Goal: Task Accomplishment & Management: Use online tool/utility

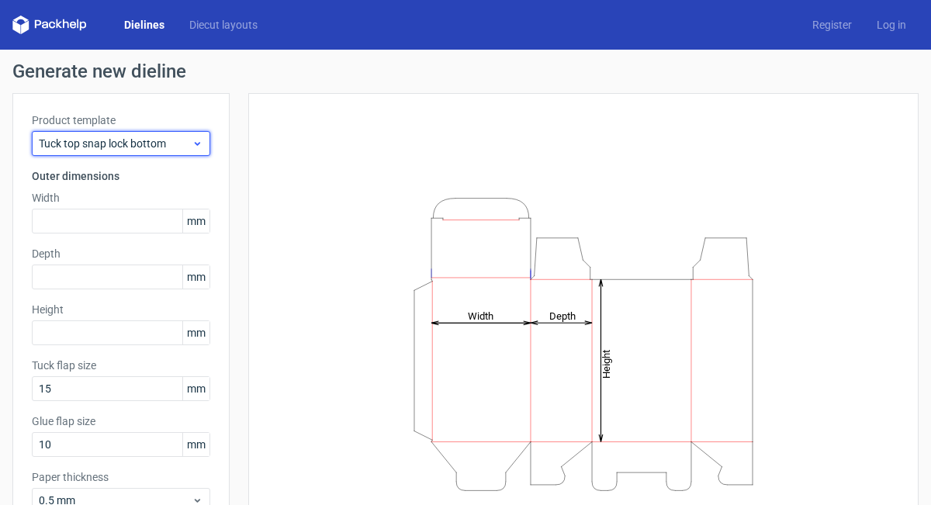
click at [184, 147] on span "Tuck top snap lock bottom" at bounding box center [115, 144] width 153 height 16
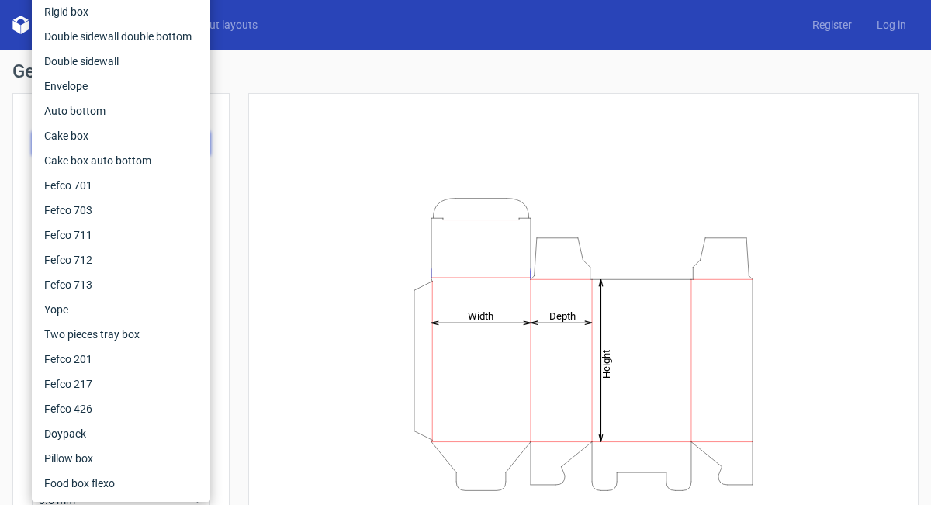
drag, startPoint x: 428, startPoint y: 154, endPoint x: 389, endPoint y: 162, distance: 39.7
click at [427, 154] on div "Height Depth Width" at bounding box center [584, 344] width 632 height 463
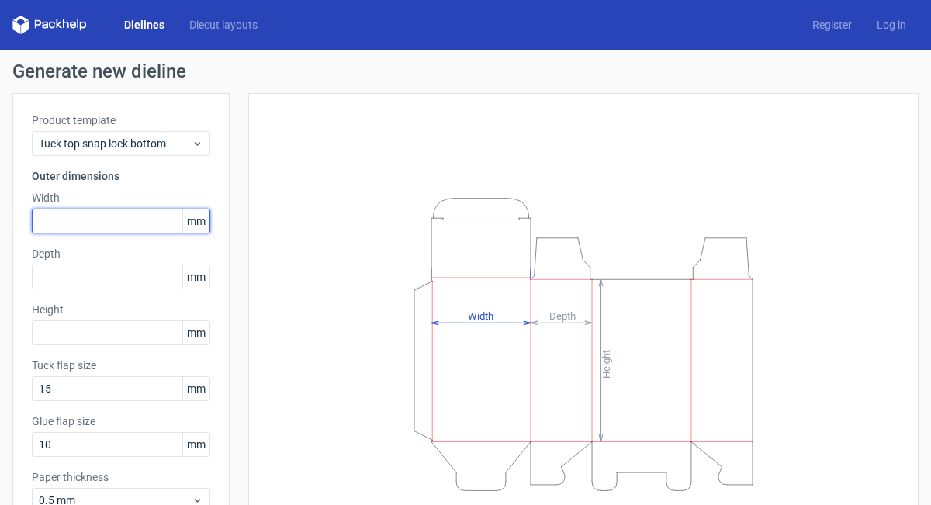
click at [111, 214] on input "text" at bounding box center [121, 221] width 178 height 25
type input "170"
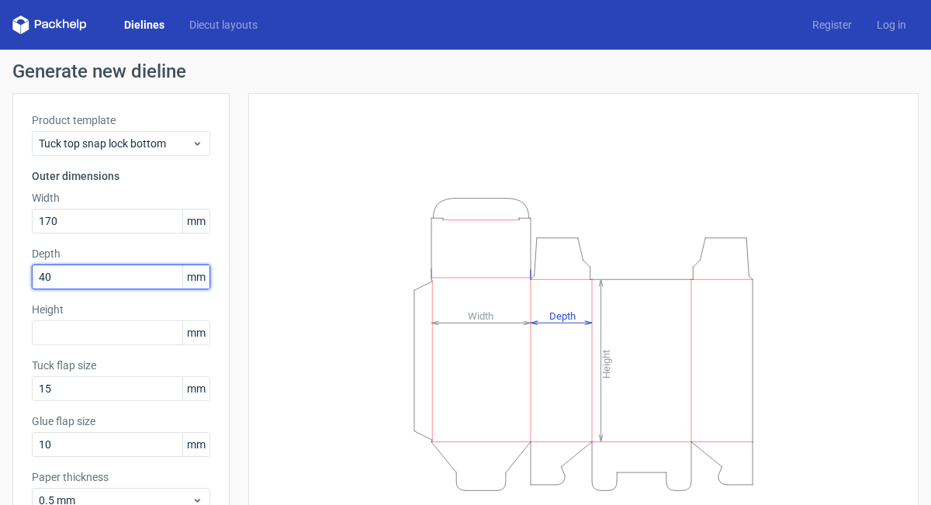
type input "40"
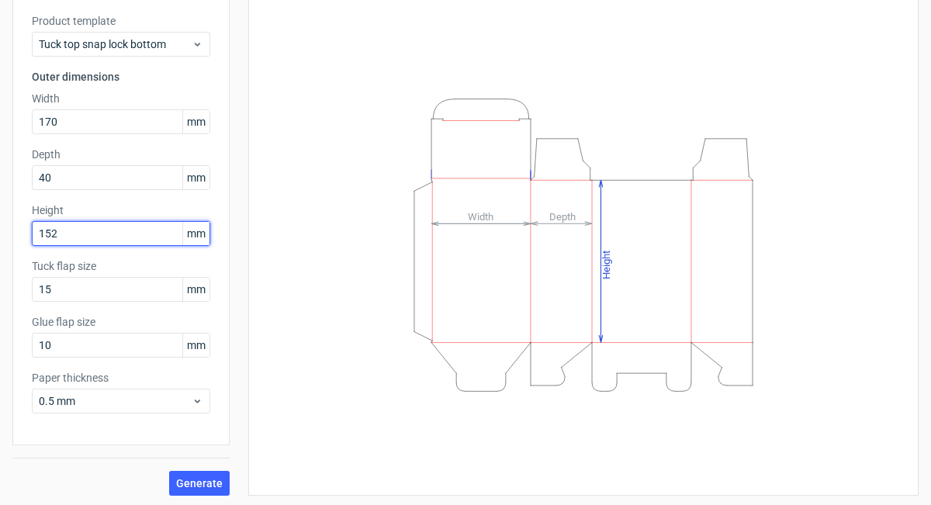
scroll to position [102, 0]
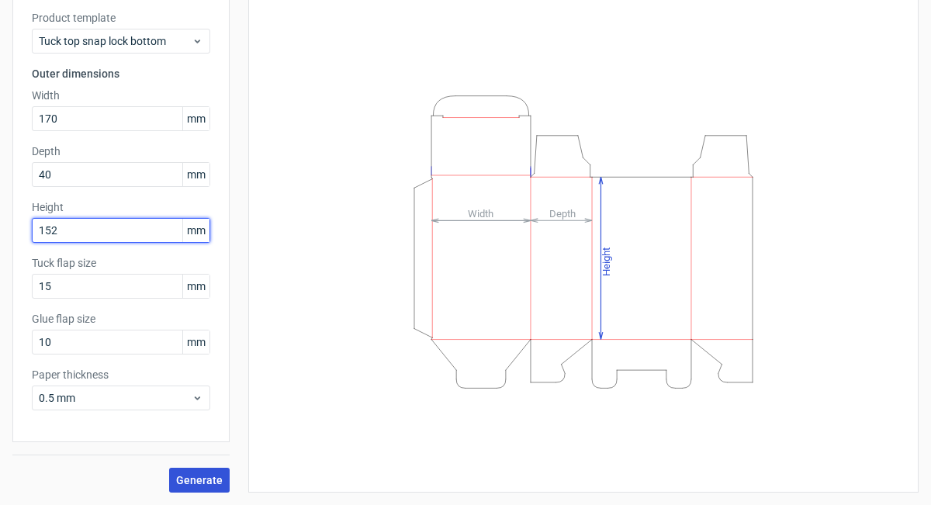
type input "152"
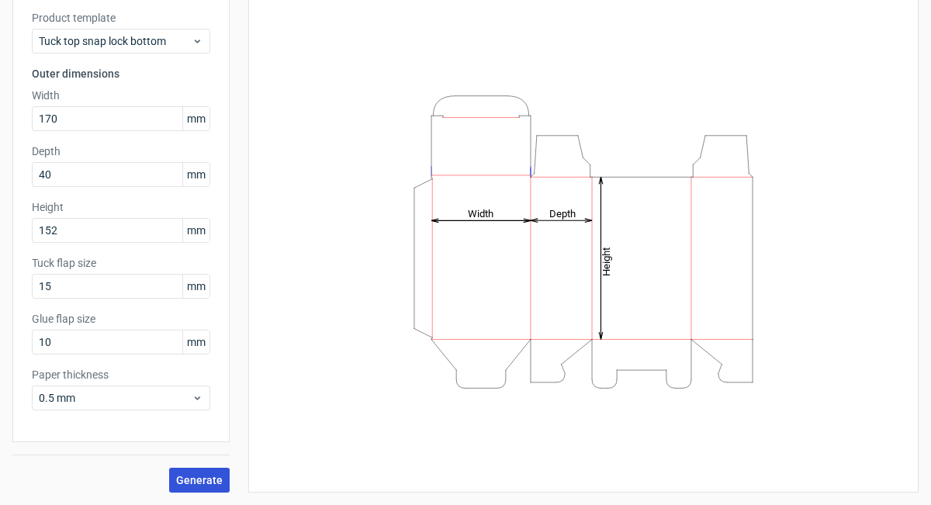
click at [205, 475] on span "Generate" at bounding box center [199, 480] width 47 height 11
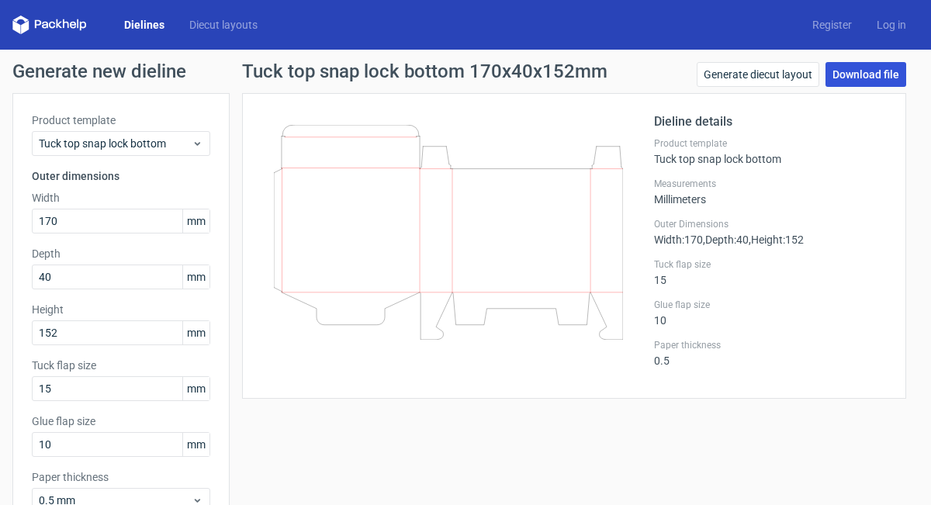
click at [838, 72] on link "Download file" at bounding box center [866, 74] width 81 height 25
